Goal: Task Accomplishment & Management: Complete application form

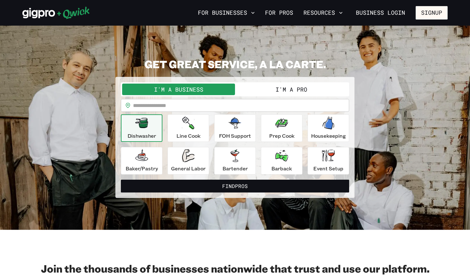
click at [248, 87] on button "I'm a Pro" at bounding box center [291, 89] width 113 height 12
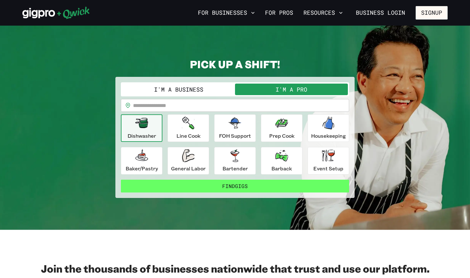
click at [245, 186] on button "Find Gigs" at bounding box center [235, 185] width 228 height 13
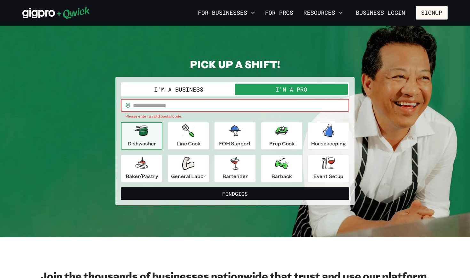
click at [213, 110] on input "text" at bounding box center [241, 105] width 216 height 13
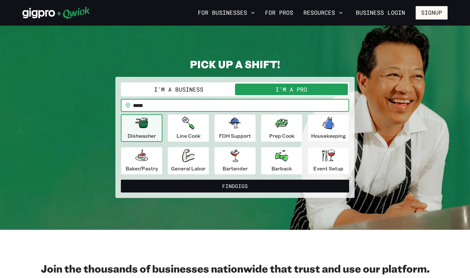
type input "*****"
click at [235, 186] on button "Find Gigs" at bounding box center [235, 185] width 228 height 13
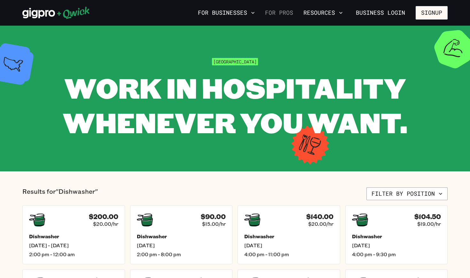
click at [287, 15] on link "For Pros" at bounding box center [279, 12] width 33 height 11
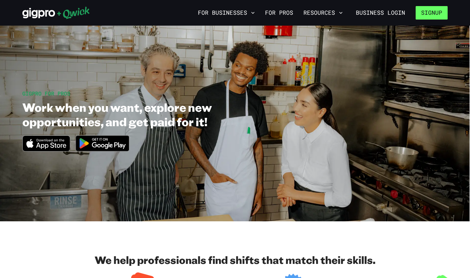
click at [440, 10] on button "Signup" at bounding box center [432, 12] width 32 height 13
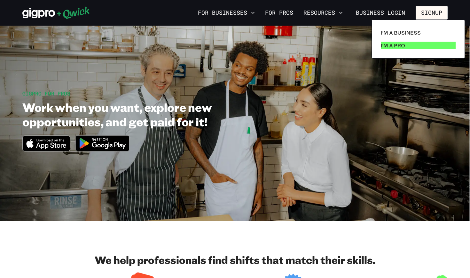
click at [420, 48] on link "I'm a Pro" at bounding box center [418, 45] width 80 height 13
click at [383, 45] on p "I'm a Pro" at bounding box center [393, 46] width 24 height 8
